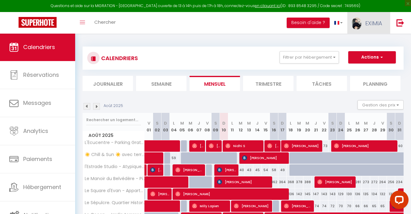
click at [366, 24] on span "EXIMIA" at bounding box center [373, 23] width 17 height 8
click at [356, 42] on link "Paramètres" at bounding box center [365, 43] width 46 height 11
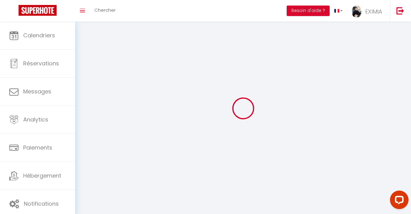
select select
type input "EXIMIA"
type input "IMMO"
type input "0617813350"
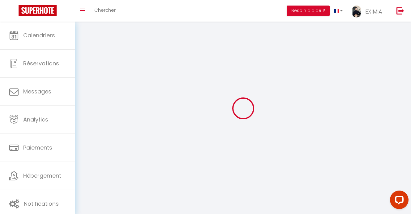
type input "[STREET_ADDRESS][PERSON_NAME]"
type input "34830"
type input "jacou"
type input "Y2sXGC2o6UsFFrHQJZuxXc4pg"
type input "1gRSi9lRqCpSv6xmBp5zU0Owq"
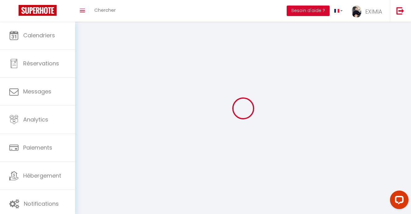
select select "28"
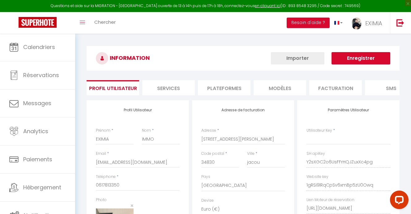
type input "Y2sXGC2o6UsFFrHQJZuxXc4pg"
type input "1gRSi9lRqCpSv6xmBp5zU0Owq"
type input "[URL][DOMAIN_NAME]"
select select "fr"
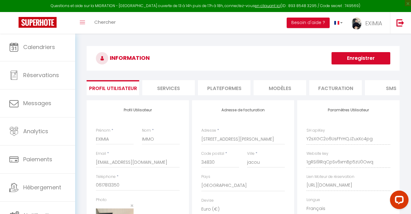
click at [221, 85] on li "Plateformes" at bounding box center [224, 87] width 53 height 15
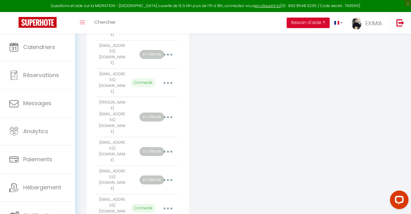
scroll to position [208, 0]
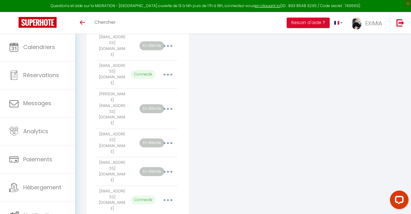
scroll to position [194, 0]
